Goal: Navigation & Orientation: Find specific page/section

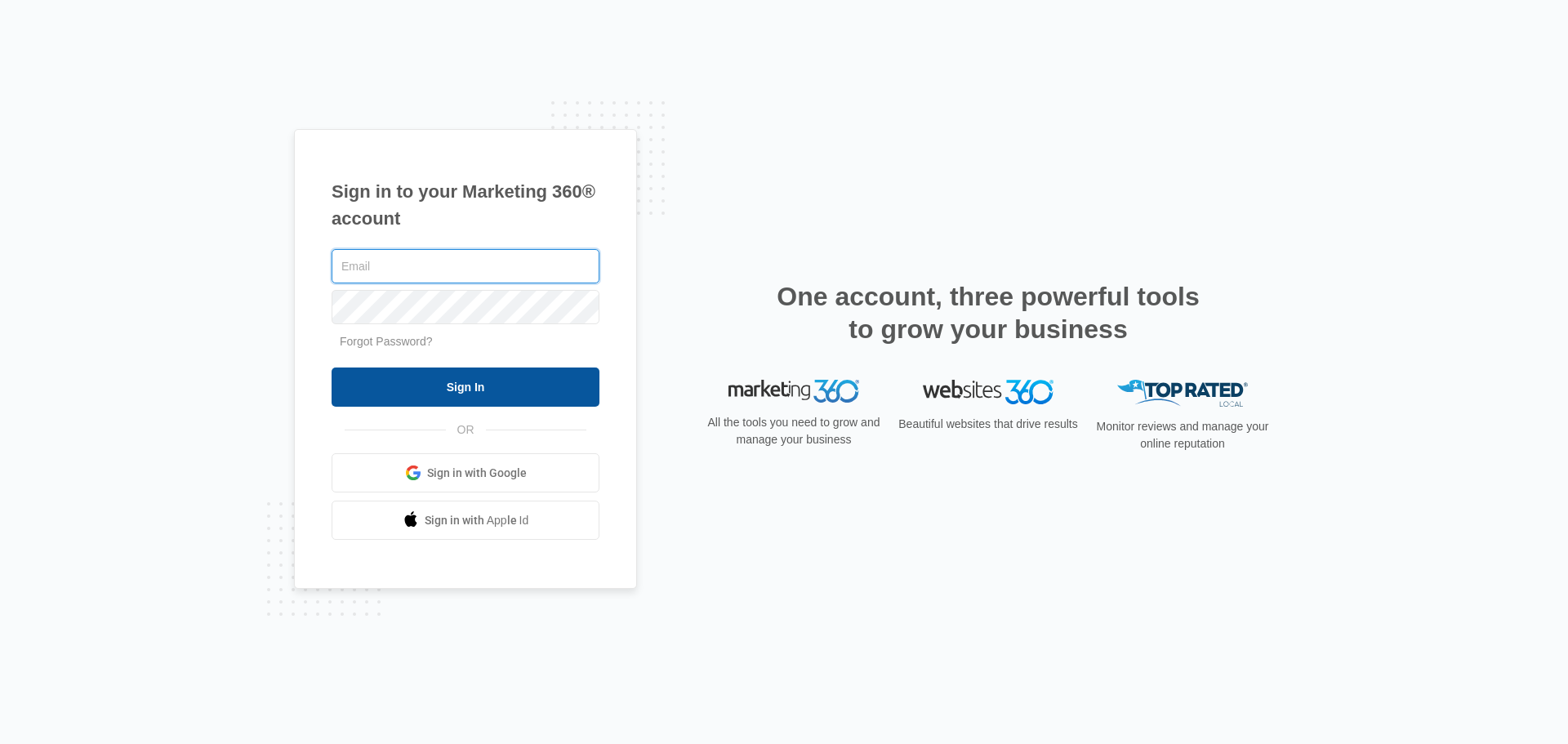
type input "[PERSON_NAME][EMAIL_ADDRESS][DOMAIN_NAME]"
click at [435, 384] on input "Sign In" at bounding box center [465, 387] width 268 height 40
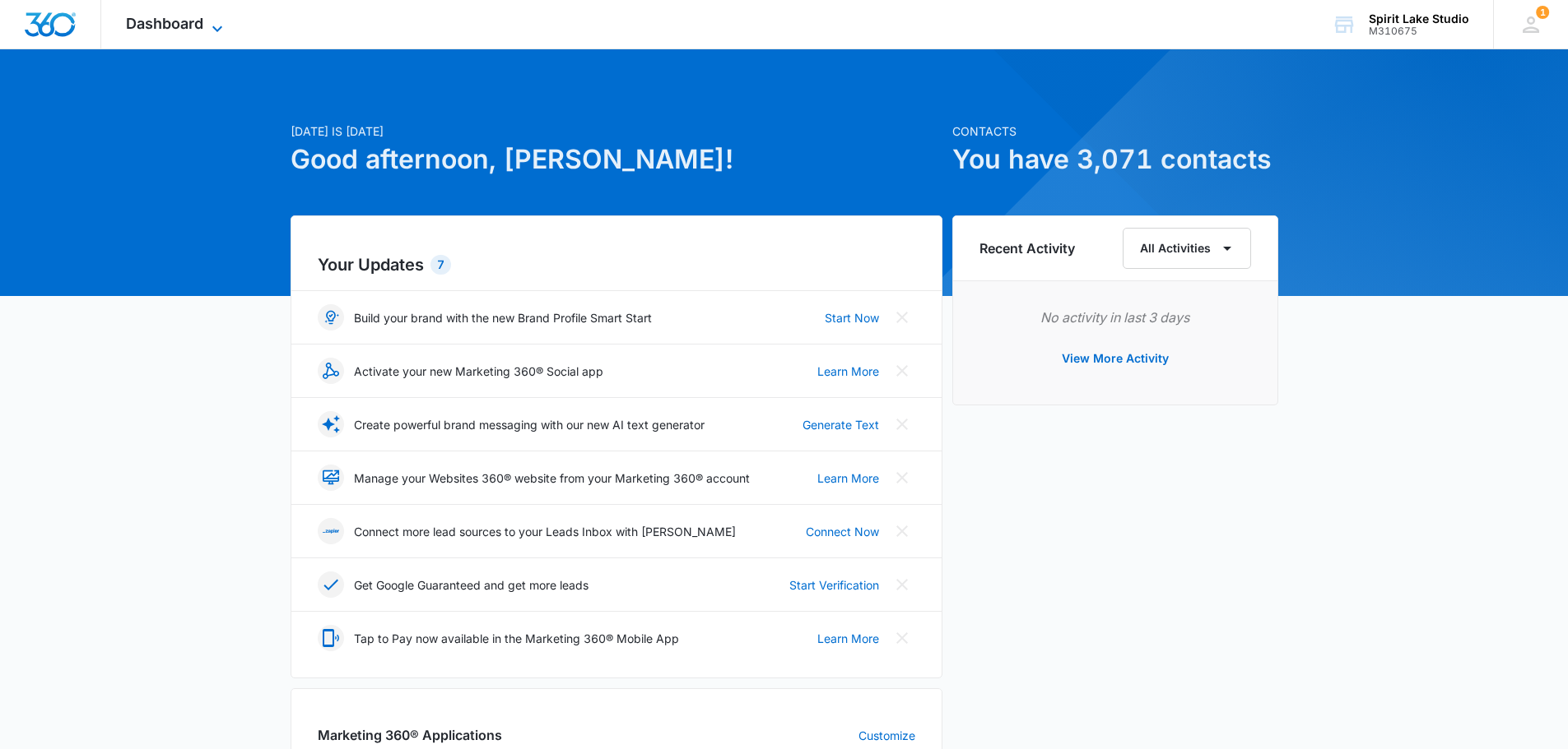
click at [213, 25] on icon at bounding box center [217, 28] width 19 height 19
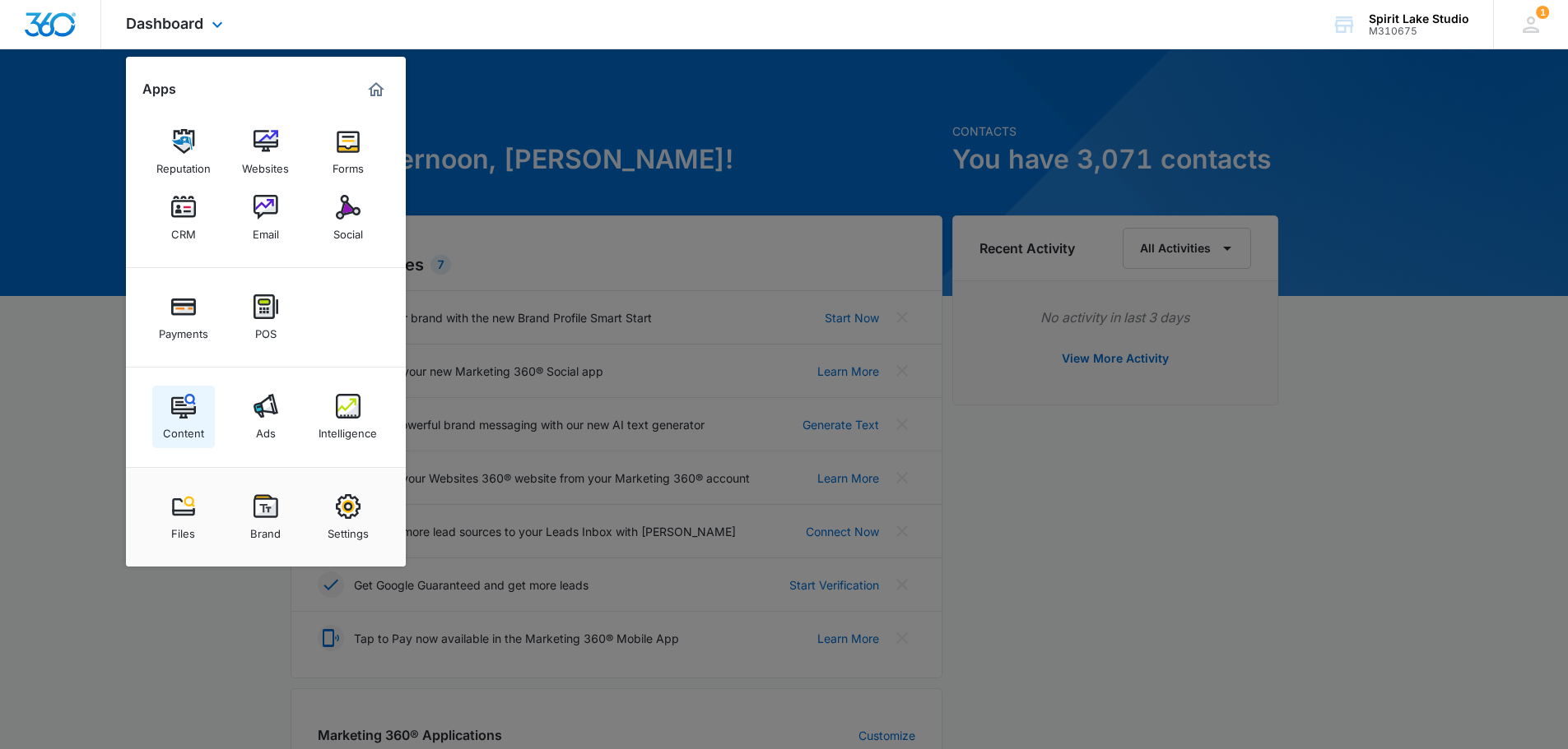
click at [196, 409] on link "Content" at bounding box center [183, 417] width 63 height 63
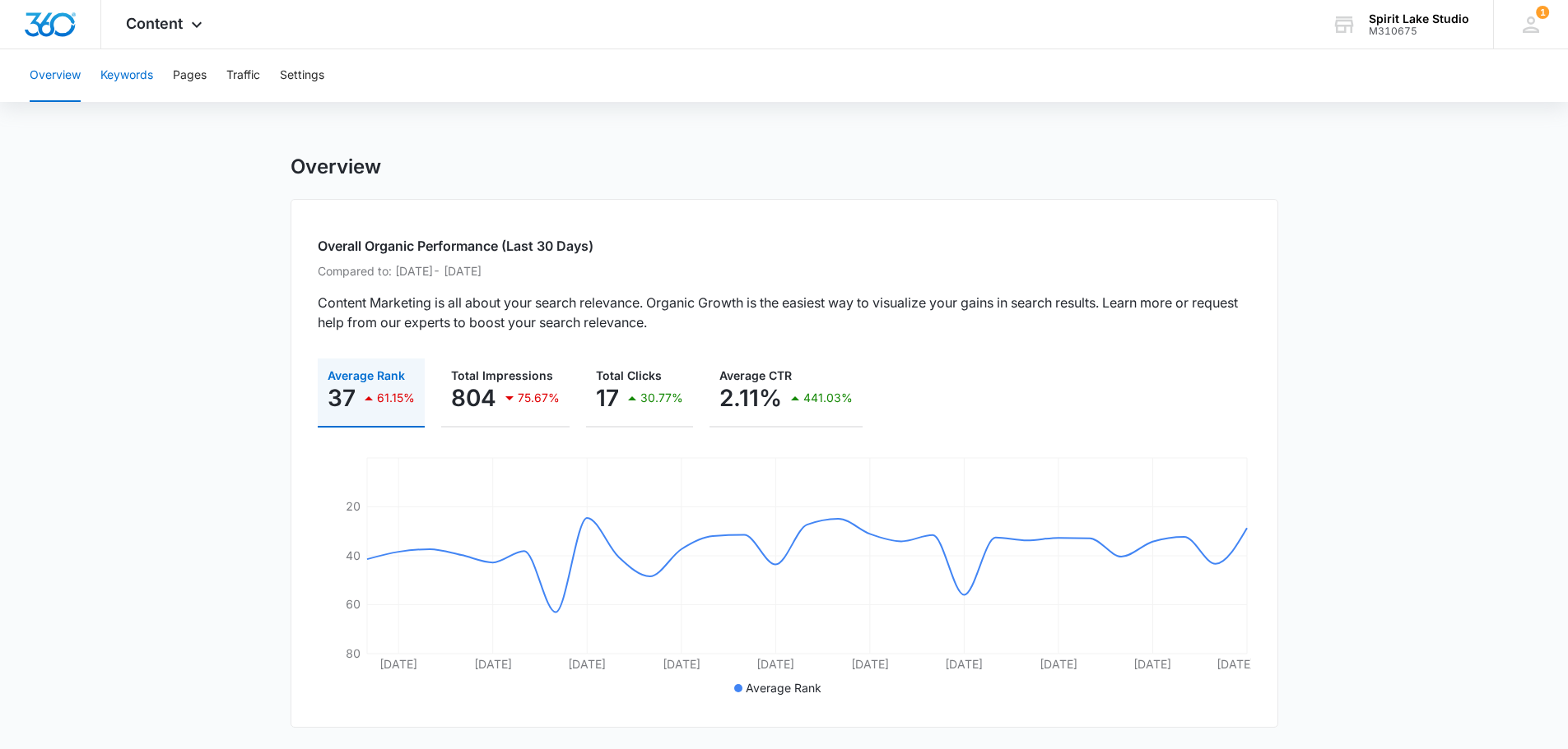
click at [138, 80] on button "Keywords" at bounding box center [127, 76] width 53 height 53
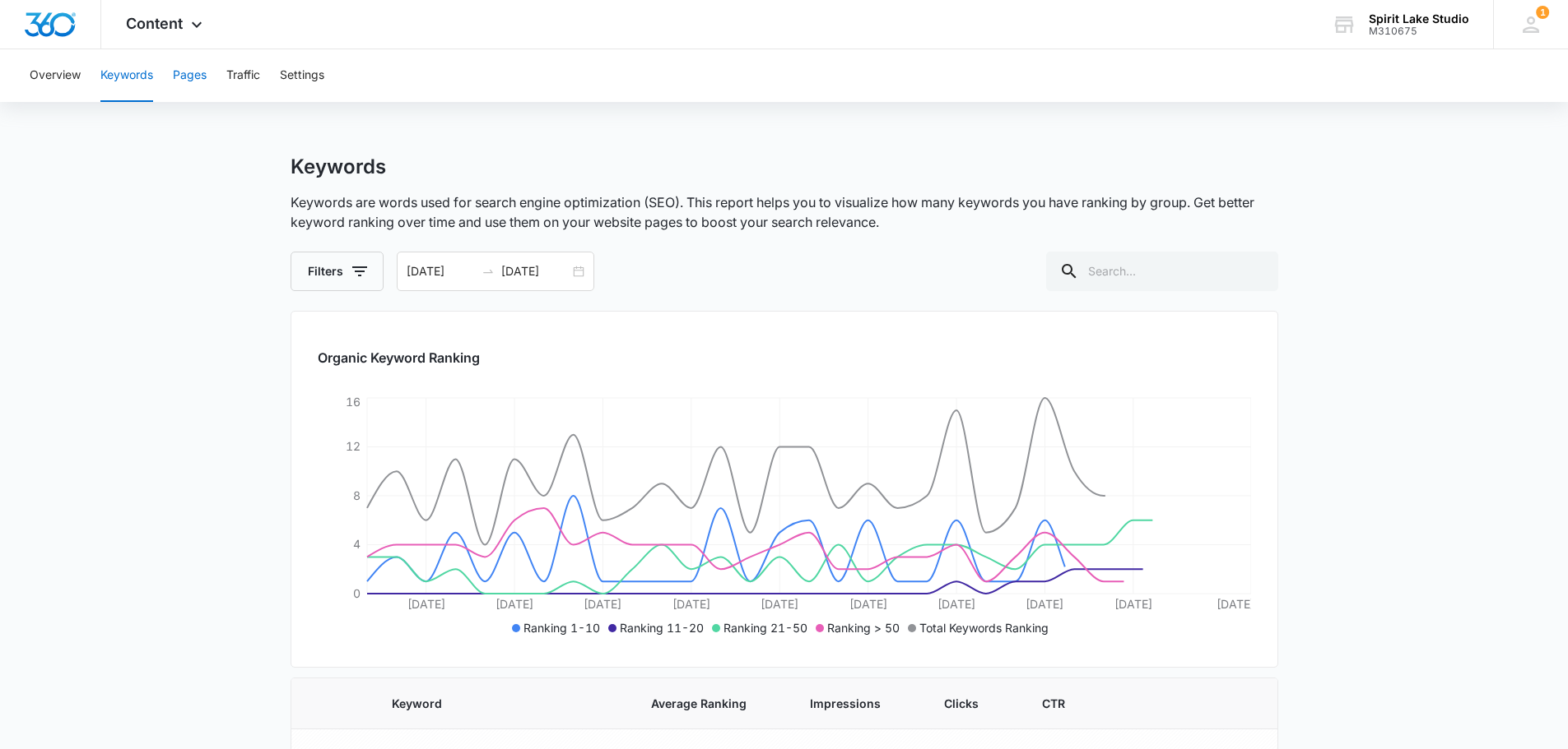
click at [174, 82] on button "Pages" at bounding box center [189, 76] width 34 height 53
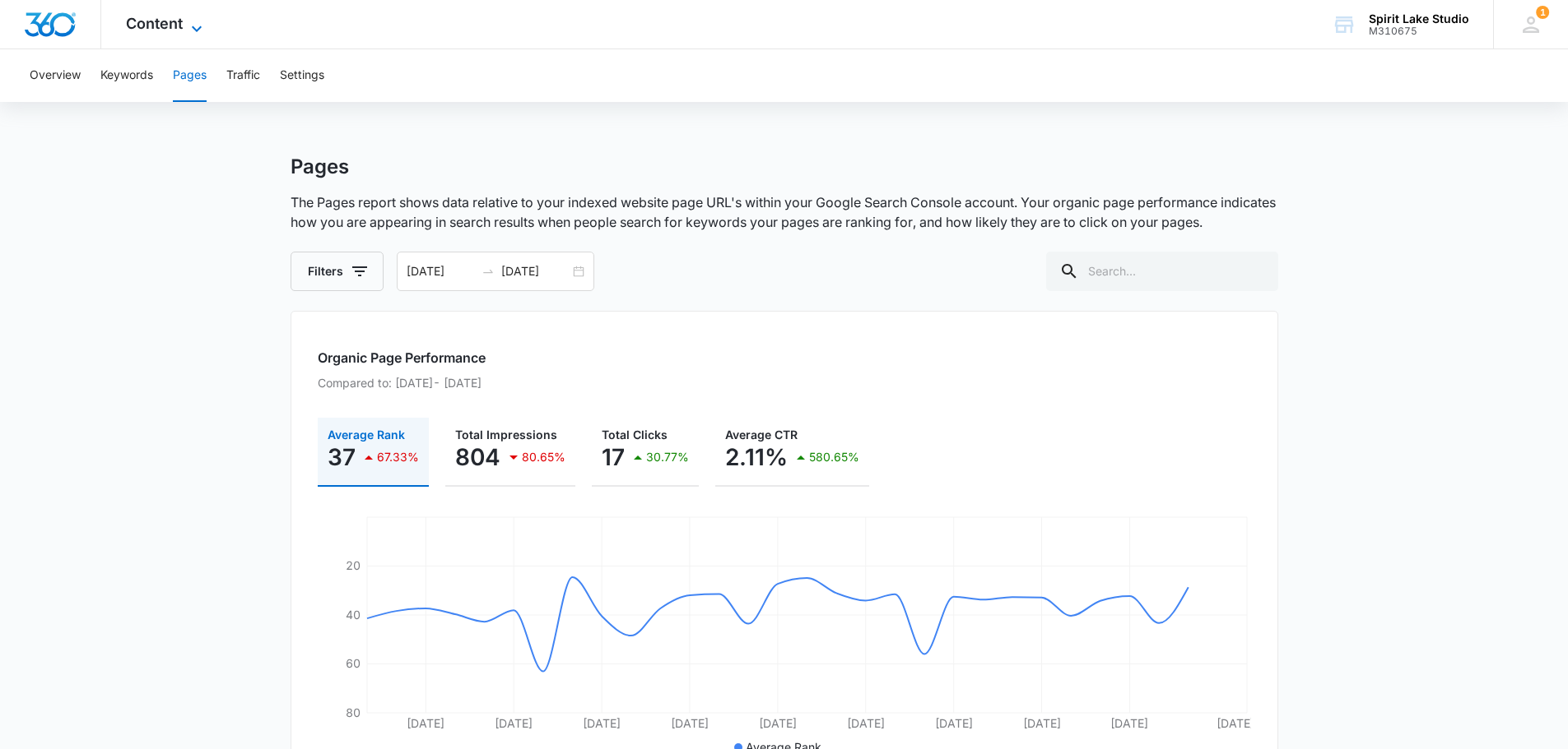
click at [170, 26] on span "Content" at bounding box center [154, 24] width 57 height 18
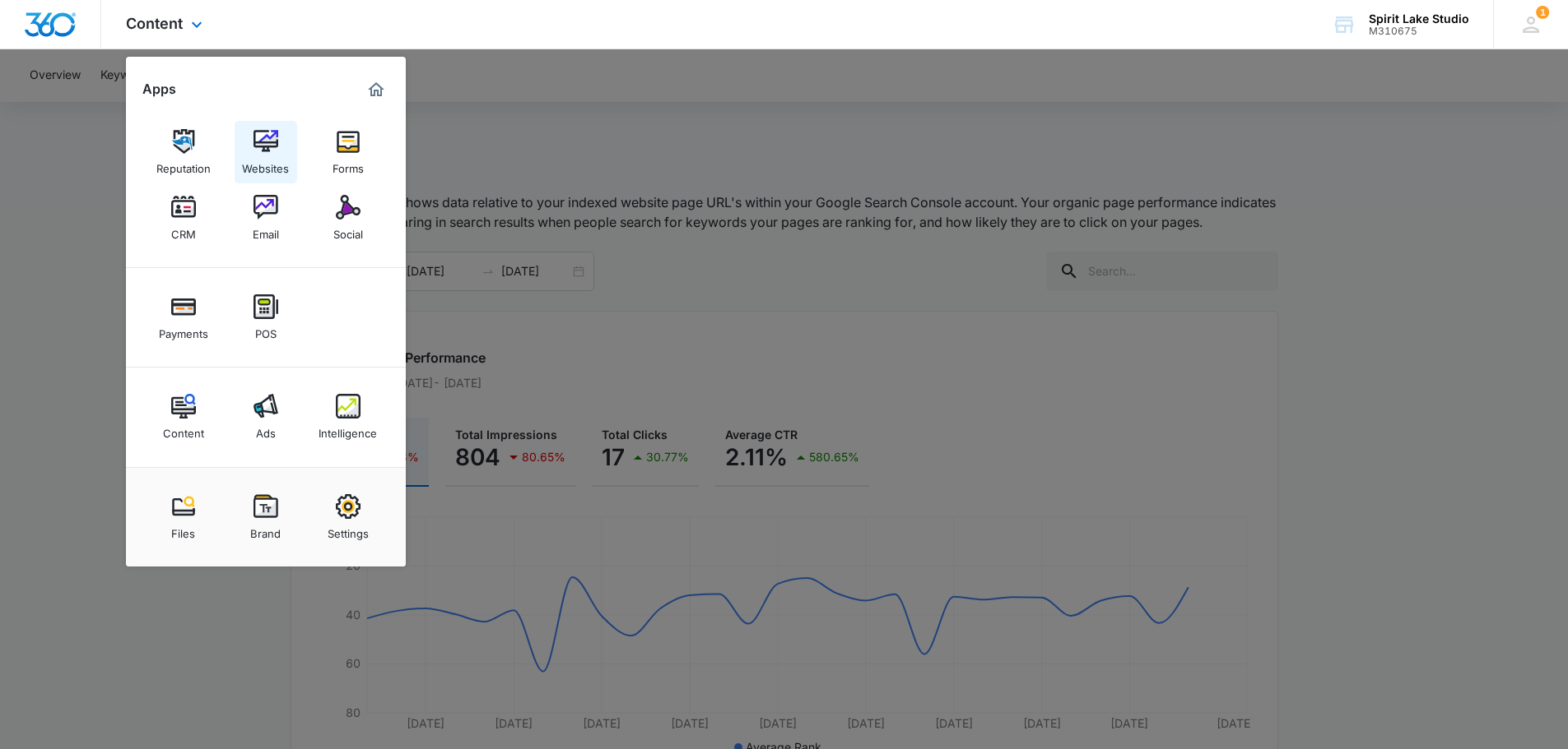
click at [262, 143] on img at bounding box center [266, 141] width 25 height 25
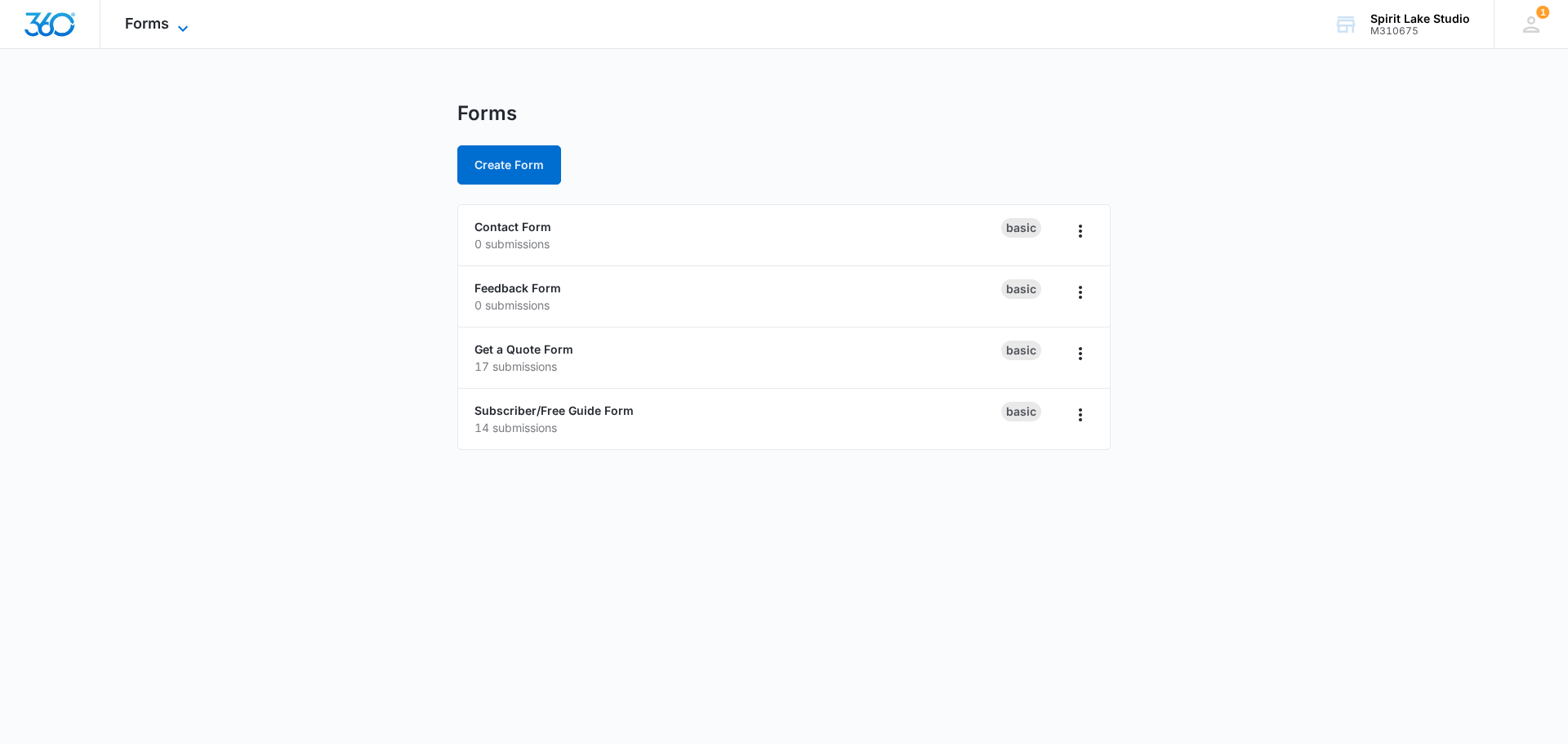
click at [186, 17] on div "Forms Apps Reputation Websites Forms CRM Email Social Payments POS Content Ads …" at bounding box center [158, 24] width 117 height 48
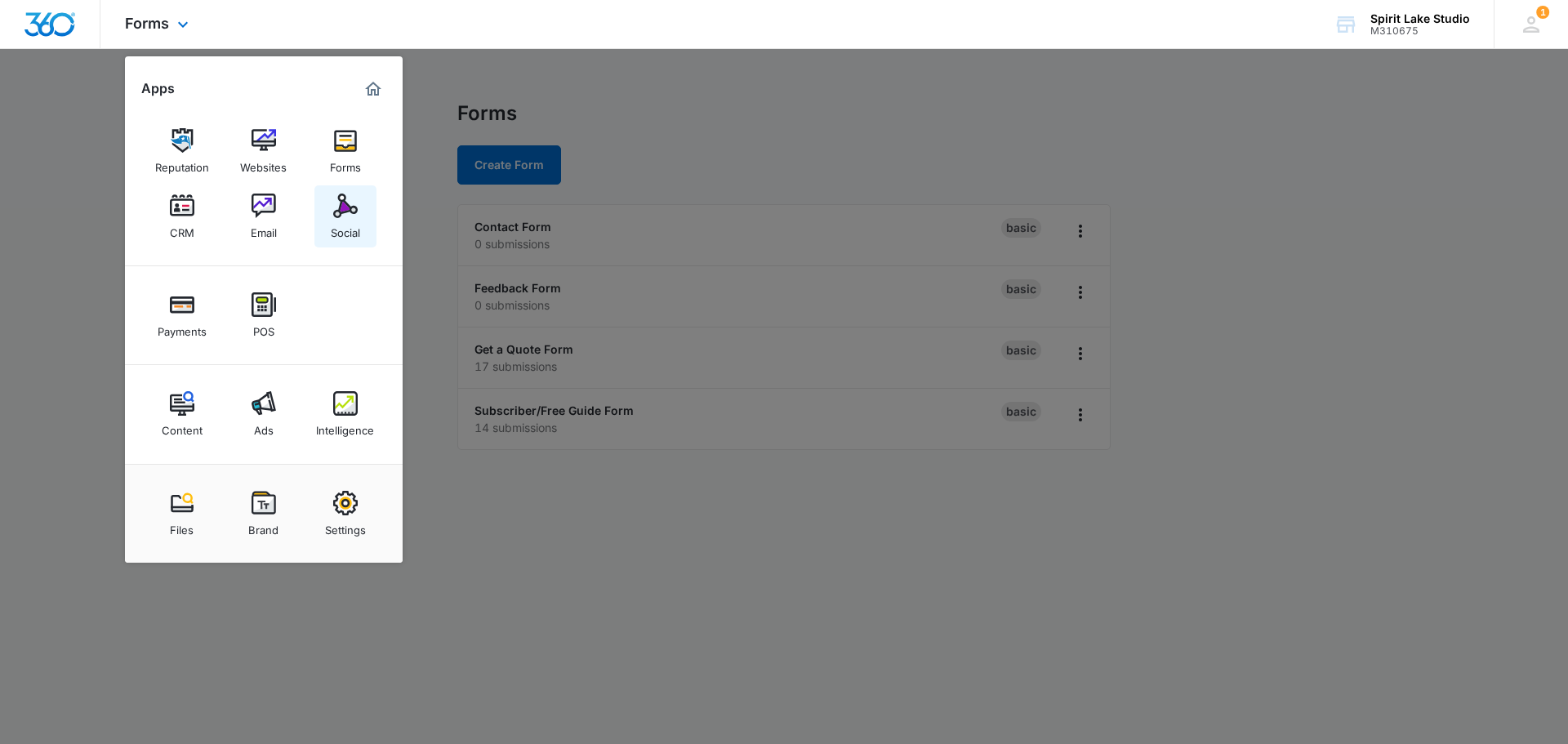
click at [348, 213] on img at bounding box center [346, 206] width 25 height 25
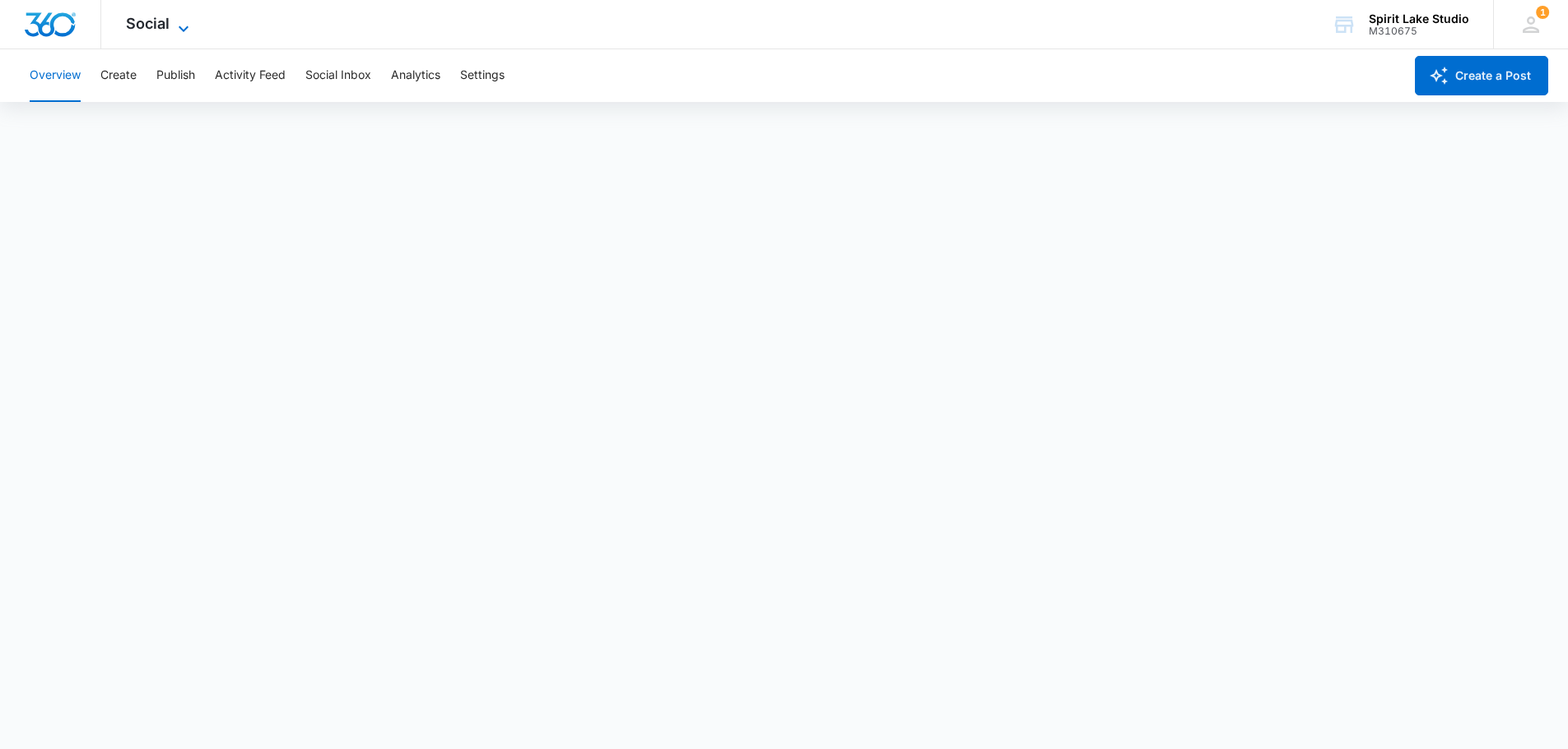
click at [186, 19] on icon at bounding box center [183, 28] width 19 height 19
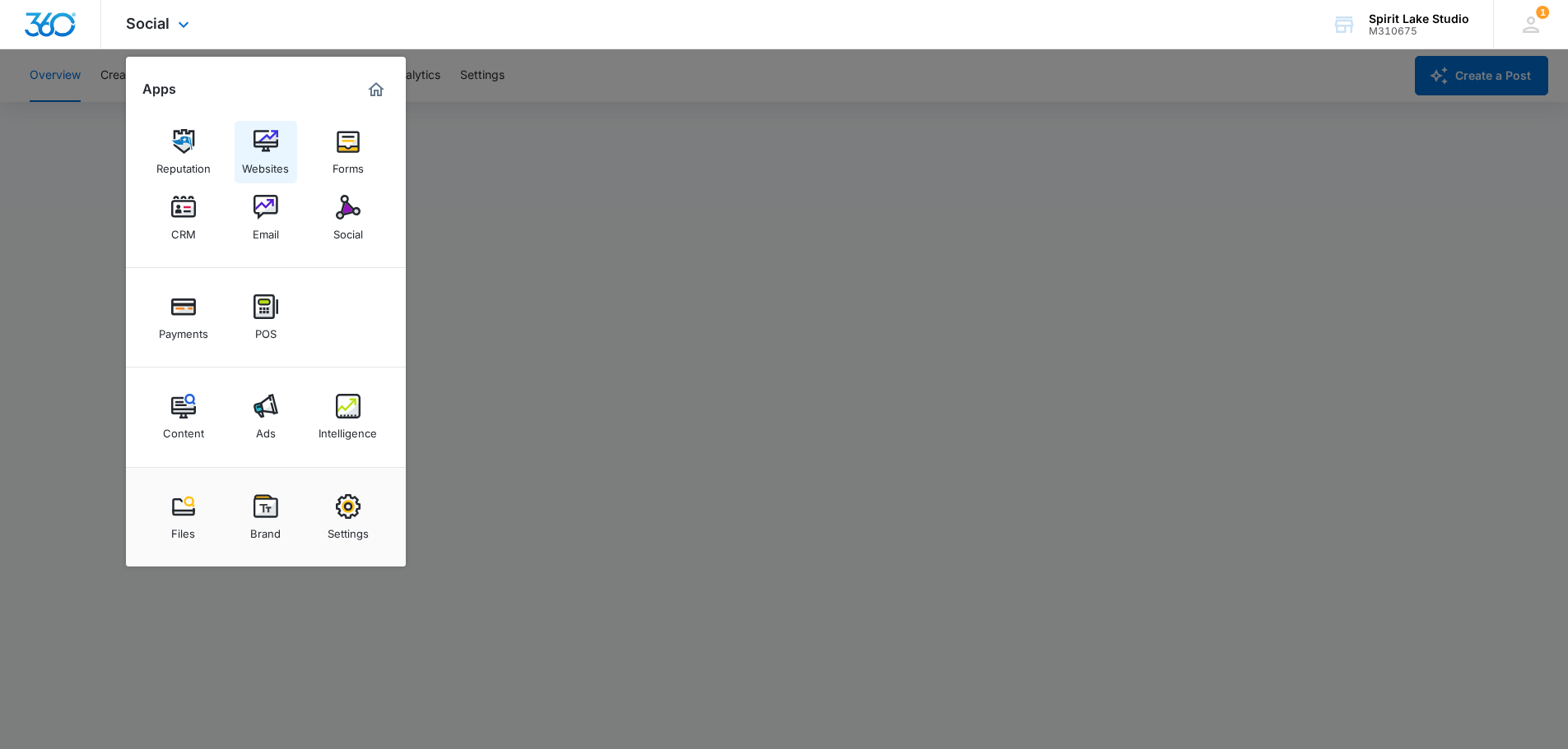
click at [250, 130] on link "Websites" at bounding box center [265, 152] width 63 height 63
